Goal: Information Seeking & Learning: Compare options

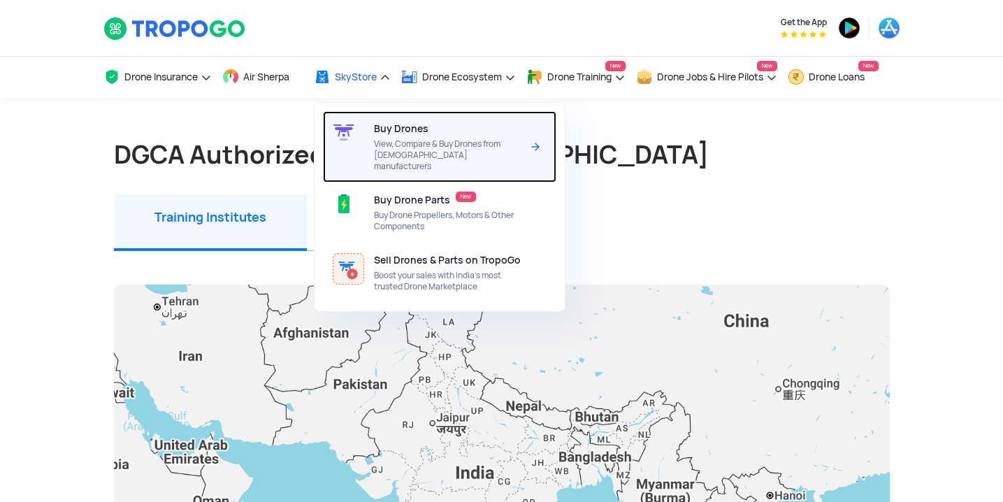
click at [403, 146] on span "View, Compare & Buy Drones from [DEMOGRAPHIC_DATA] manufacturers" at bounding box center [447, 155] width 147 height 34
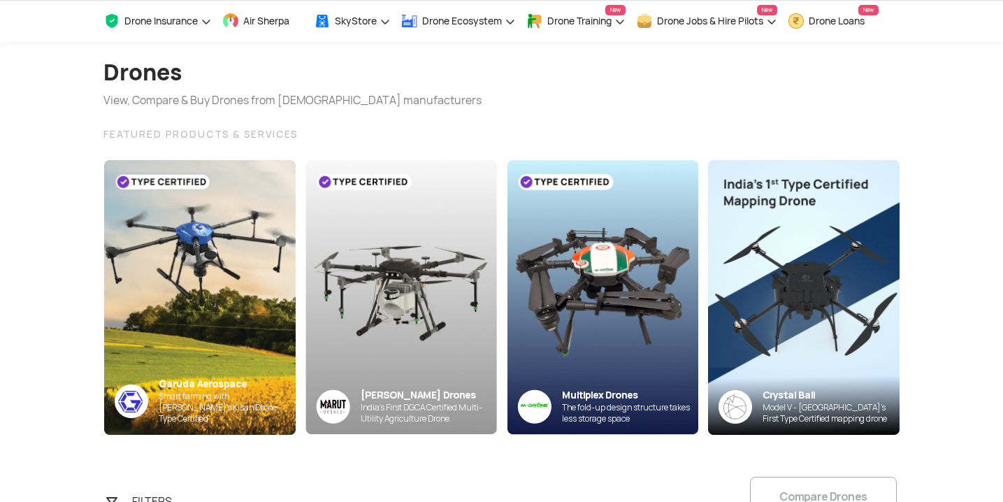
scroll to position [84, 0]
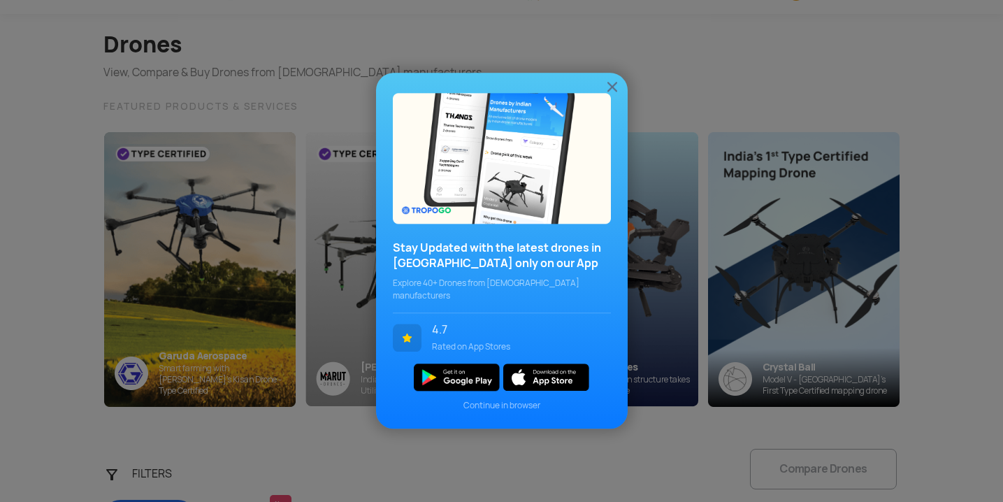
click at [613, 92] on img at bounding box center [612, 86] width 17 height 17
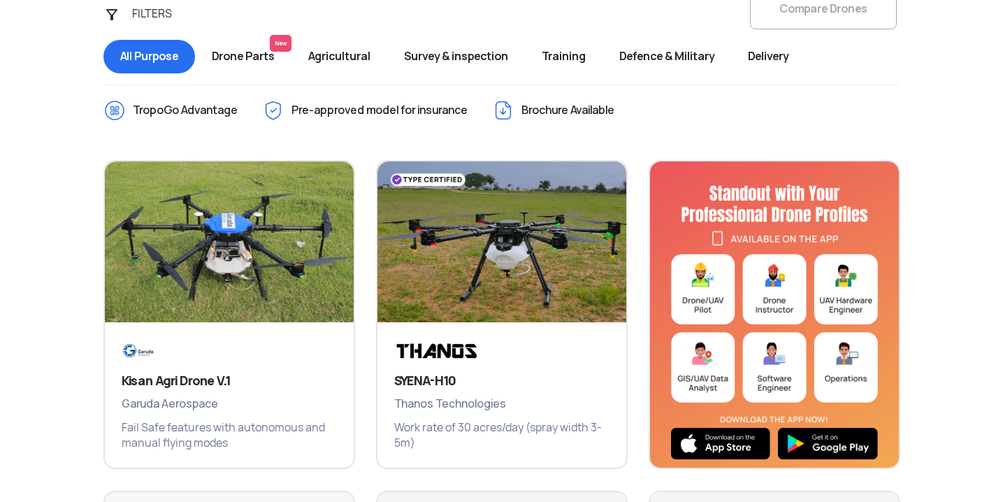
scroll to position [559, 0]
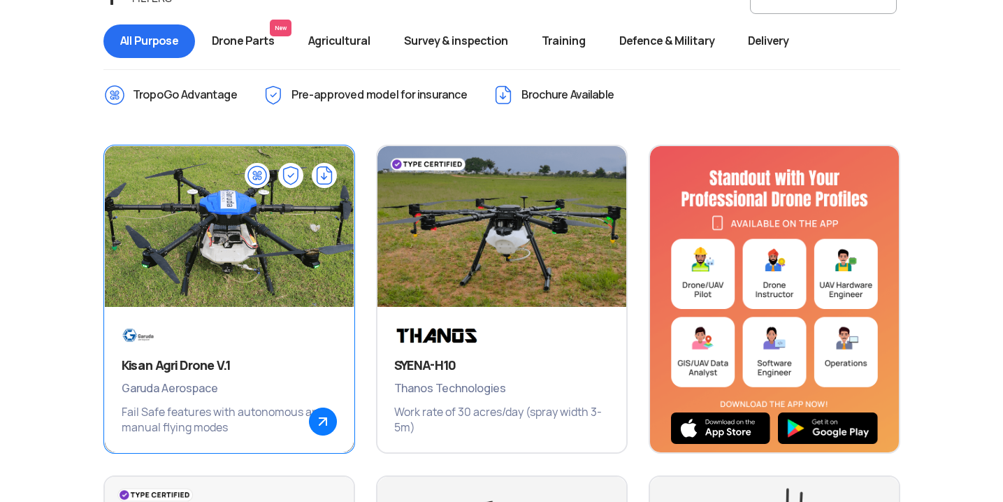
click at [236, 273] on img at bounding box center [229, 234] width 298 height 210
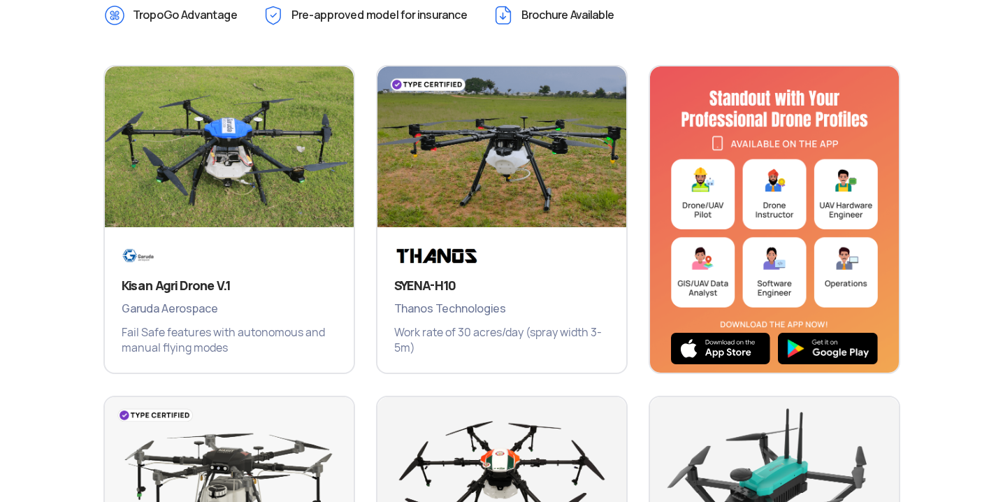
scroll to position [655, 0]
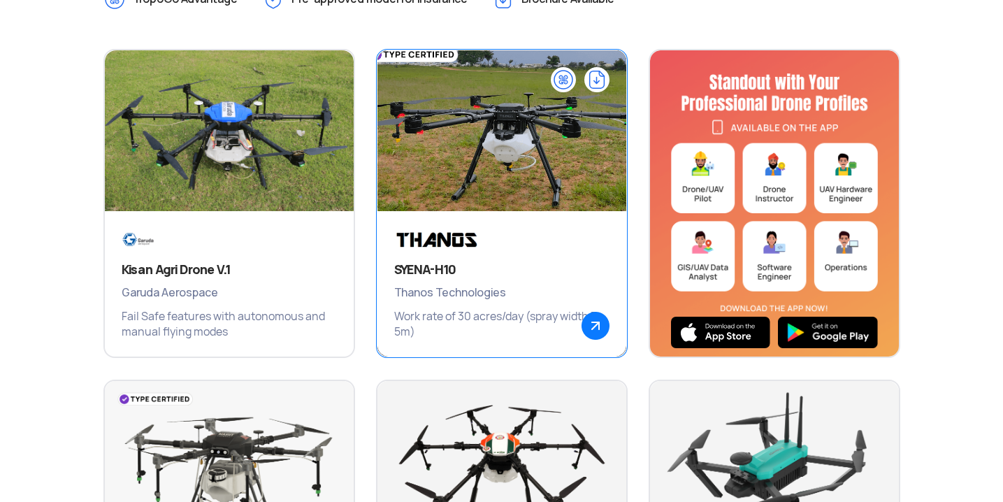
click at [487, 265] on h3 "SYENA-H10" at bounding box center [501, 269] width 215 height 17
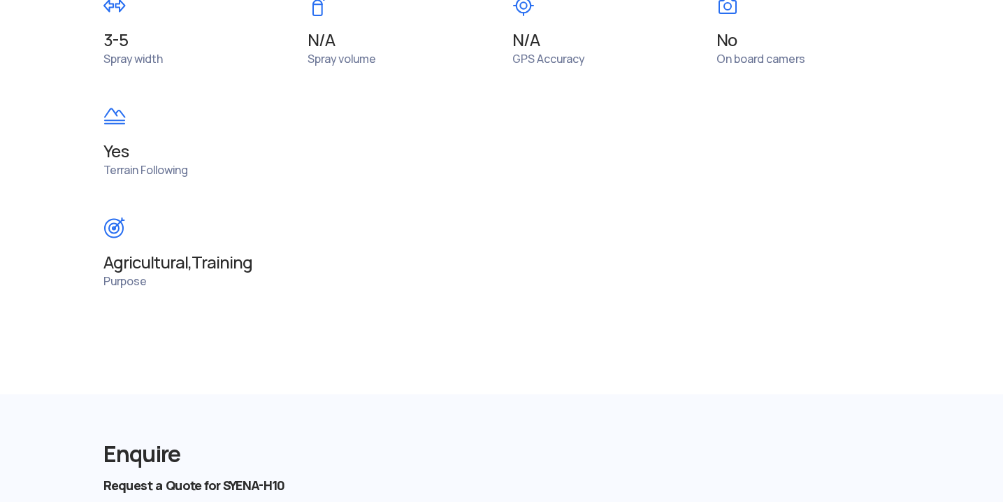
scroll to position [1398, 0]
